Goal: Information Seeking & Learning: Learn about a topic

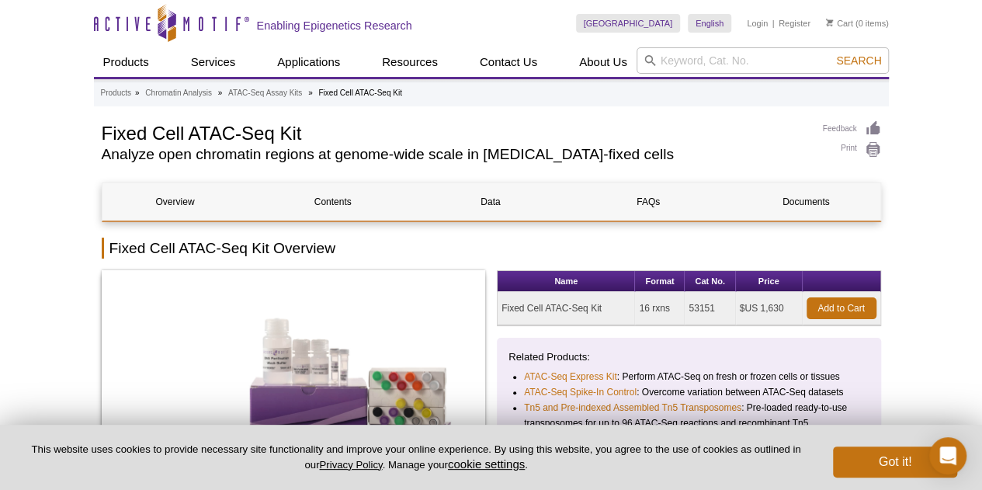
drag, startPoint x: 987, startPoint y: 37, endPoint x: 1076, endPoint y: 372, distance: 346.0
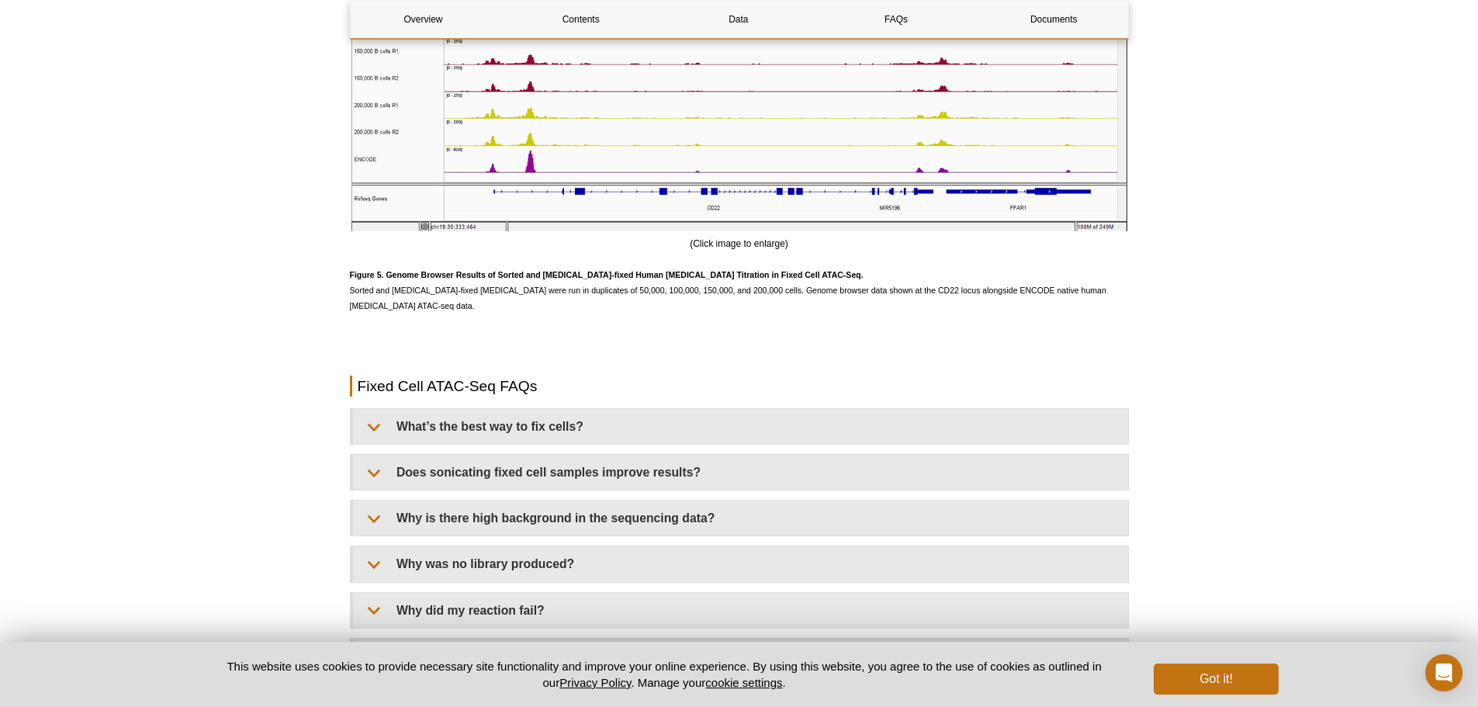
scroll to position [3880, 0]
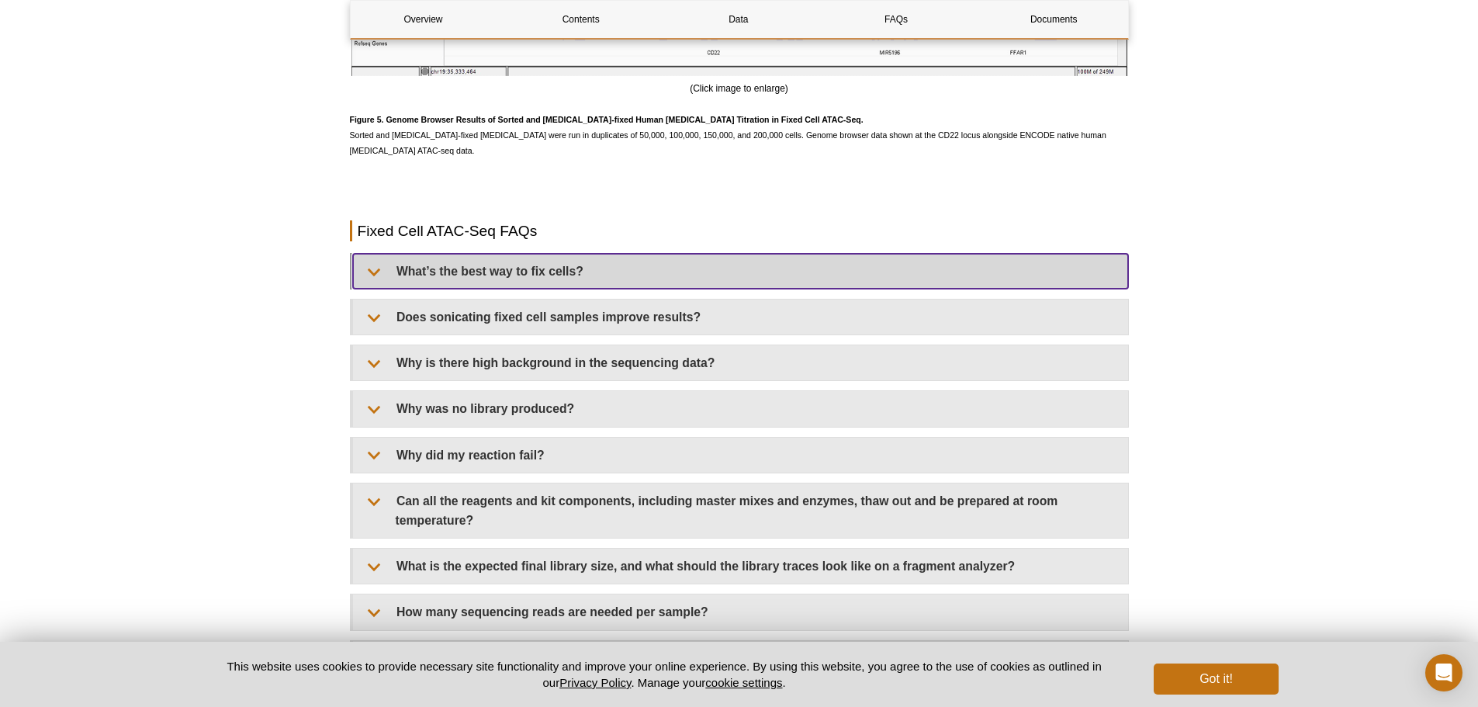
click at [540, 265] on summary "What’s the best way to fix cells?" at bounding box center [740, 271] width 775 height 35
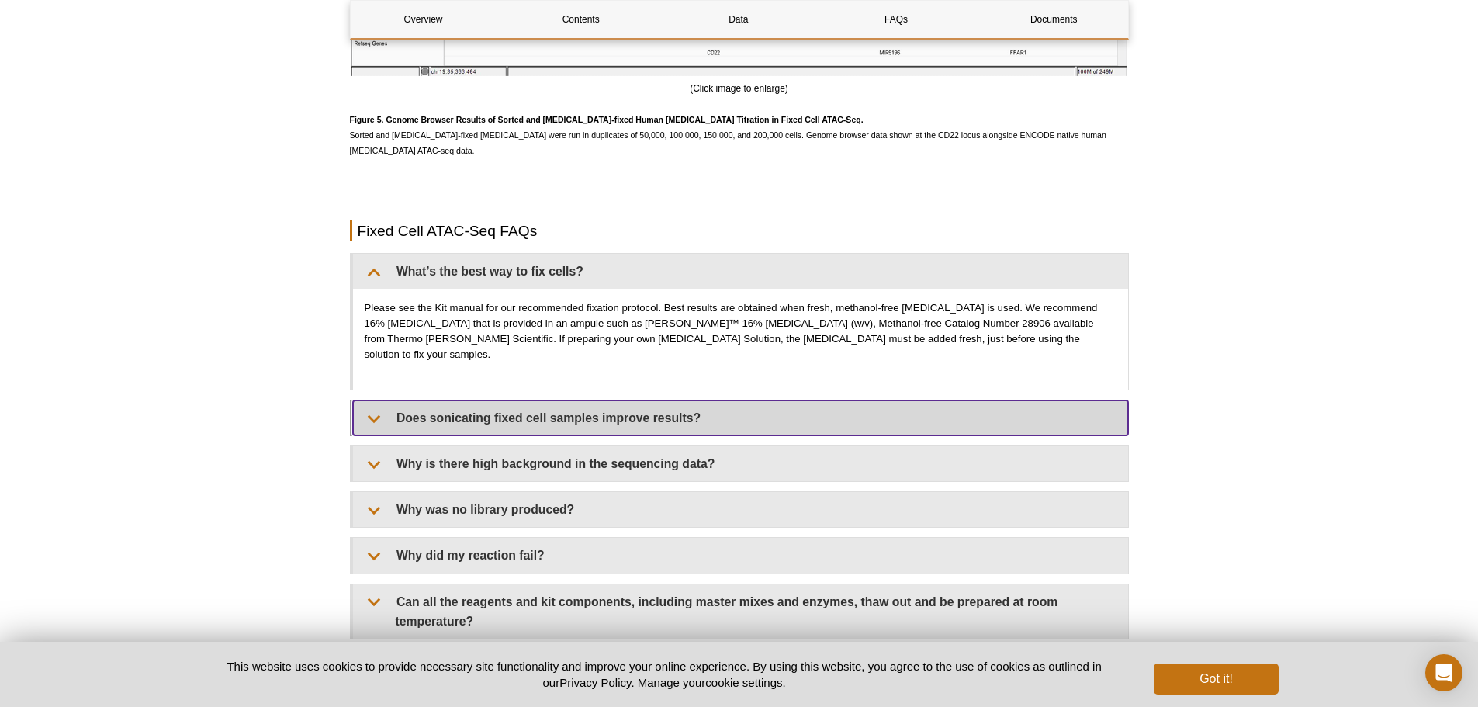
click at [643, 400] on summary "Does sonicating fixed cell samples improve results?" at bounding box center [740, 417] width 775 height 35
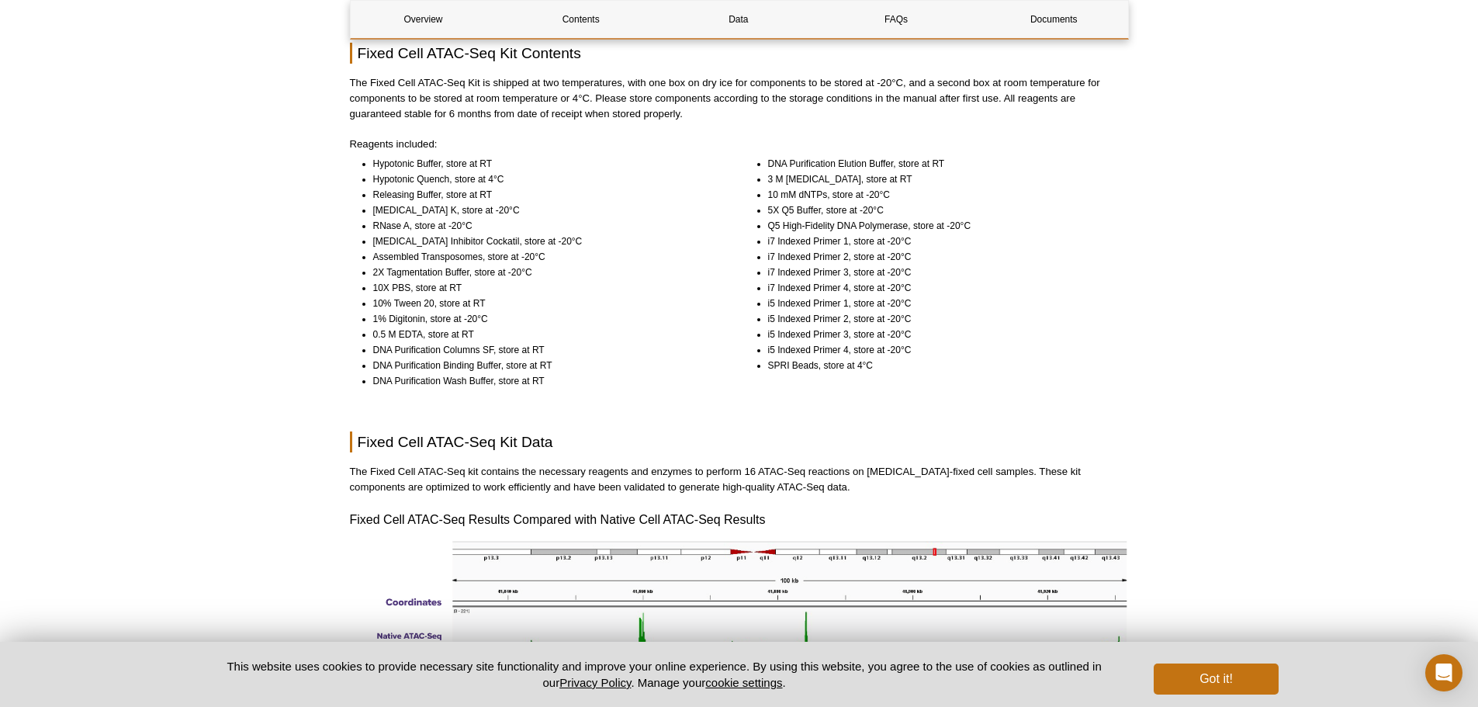
scroll to position [941, 0]
